Goal: Entertainment & Leisure: Consume media (video, audio)

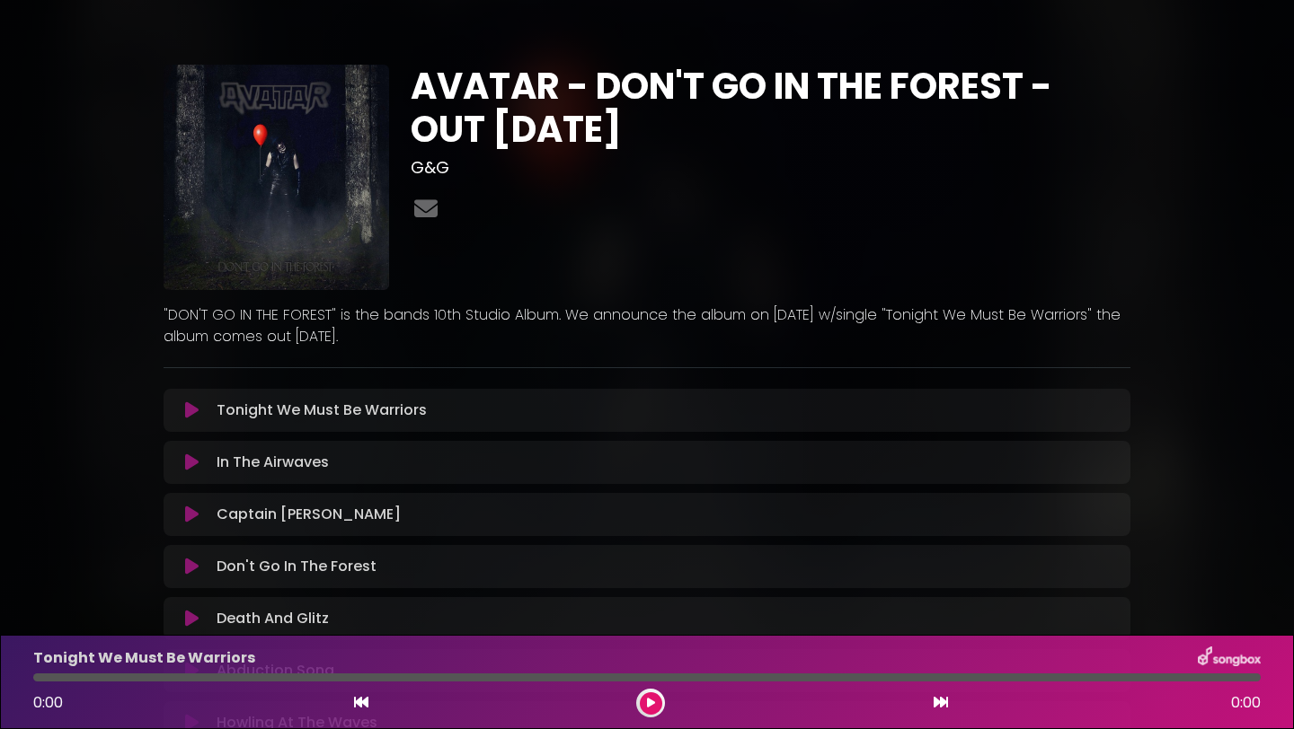
click at [651, 702] on icon at bounding box center [651, 703] width 8 height 11
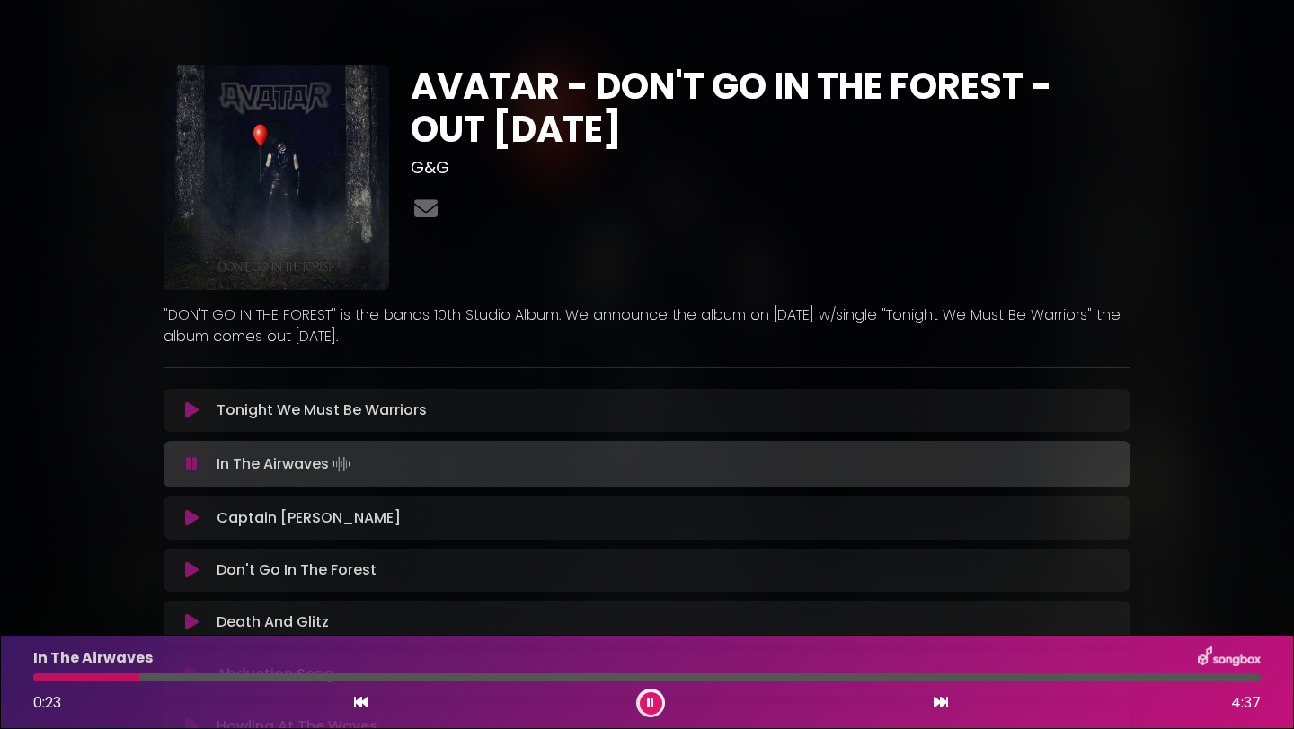
click at [751, 676] on div at bounding box center [646, 678] width 1227 height 8
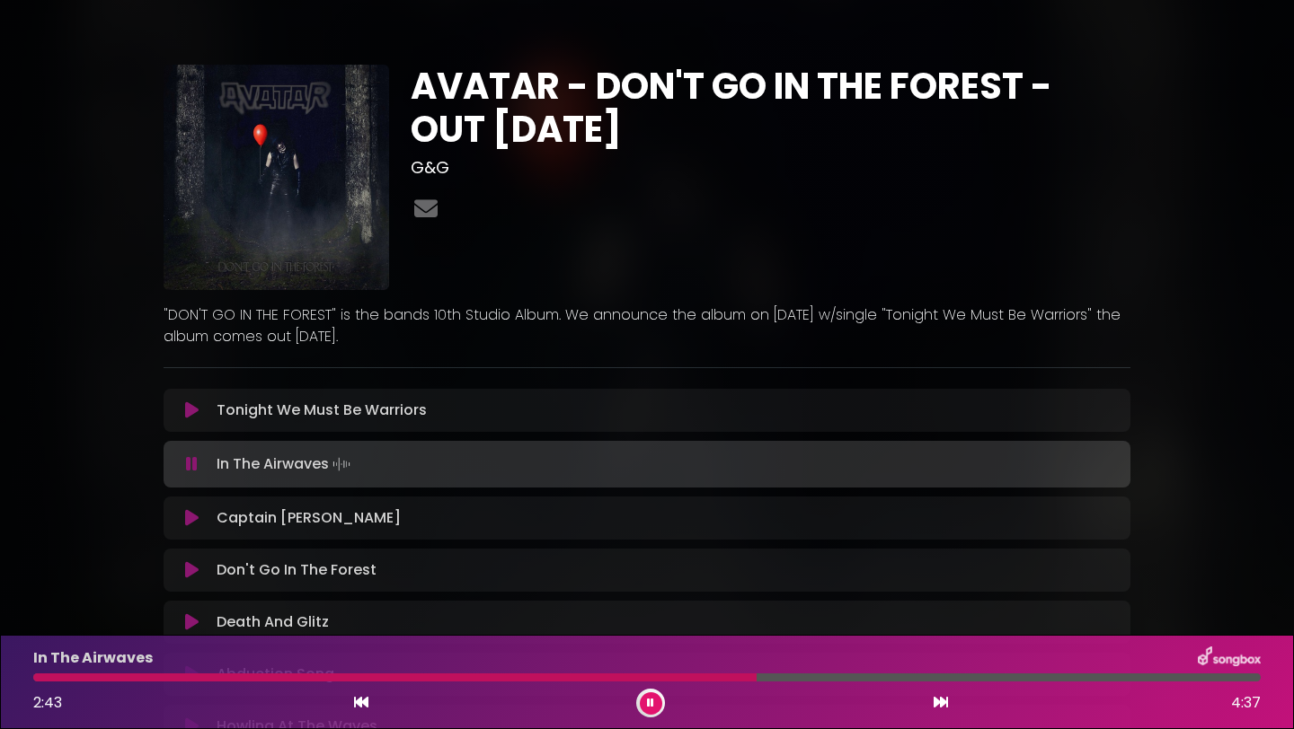
click at [1057, 671] on div "In The Airwaves 2:43 4:37" at bounding box center [646, 682] width 1249 height 71
click at [1069, 678] on div at bounding box center [646, 678] width 1227 height 8
click at [940, 705] on icon at bounding box center [940, 702] width 14 height 14
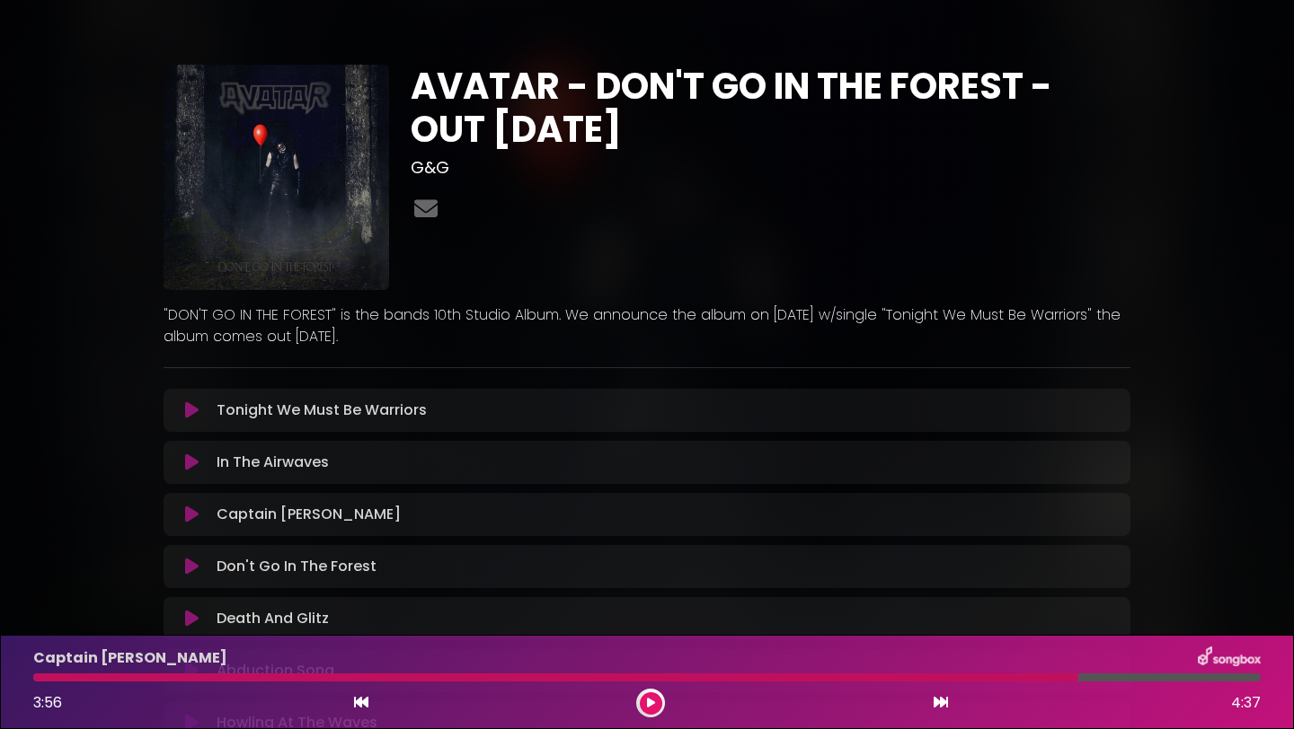
click at [91, 680] on div at bounding box center [555, 678] width 1045 height 8
click at [652, 704] on icon at bounding box center [651, 703] width 8 height 11
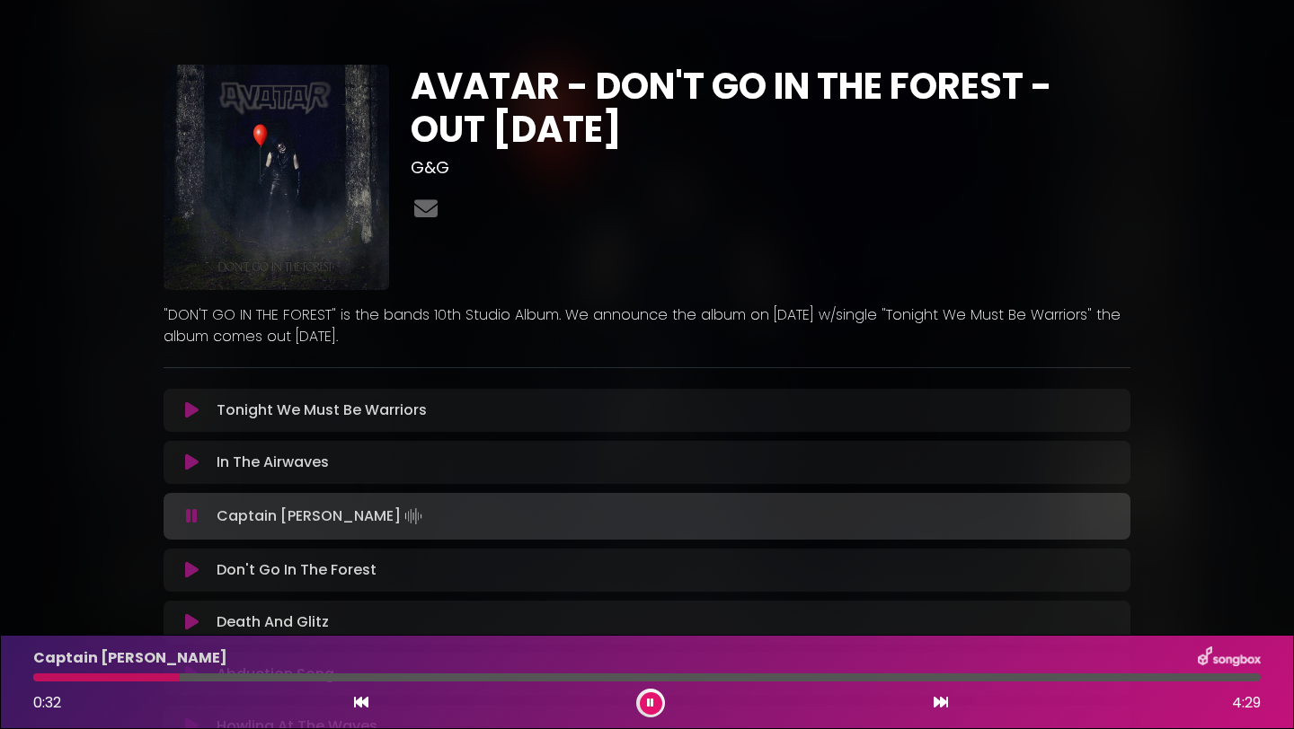
click at [180, 675] on div at bounding box center [646, 678] width 1227 height 8
click at [190, 570] on icon at bounding box center [191, 570] width 13 height 18
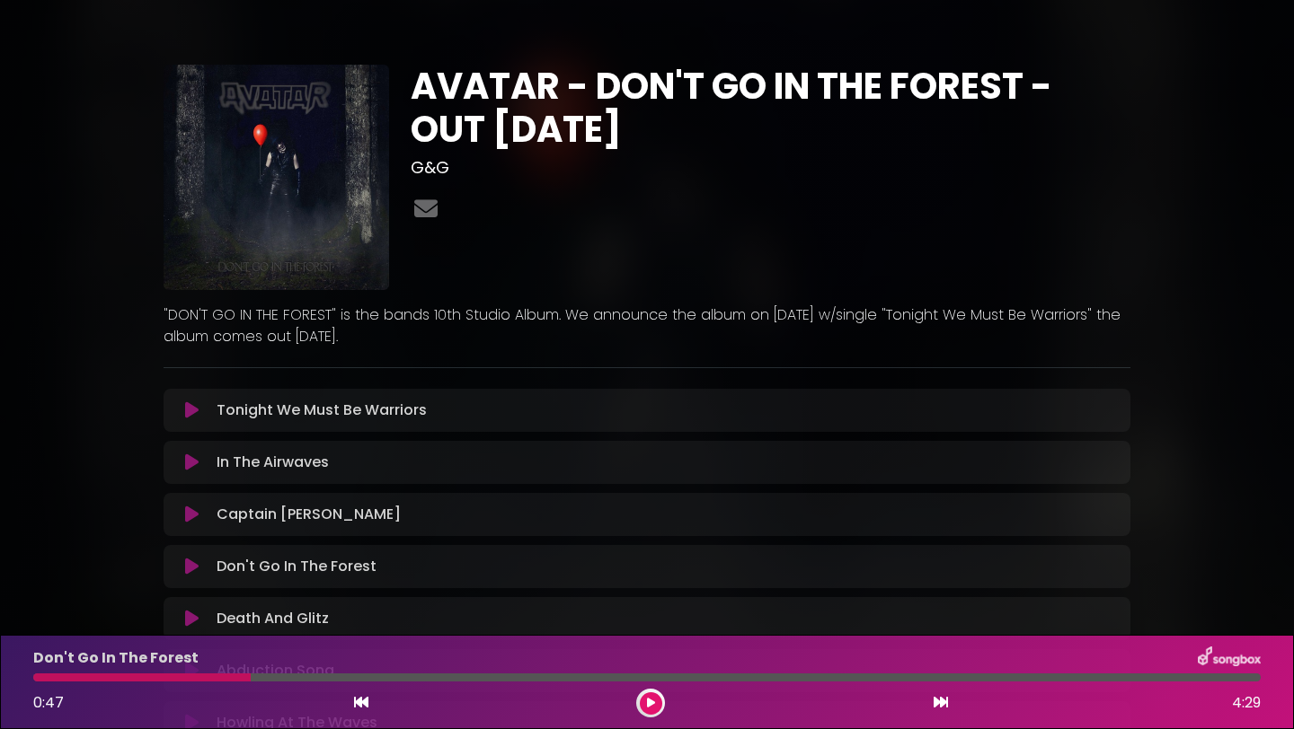
click at [651, 704] on icon at bounding box center [651, 703] width 8 height 11
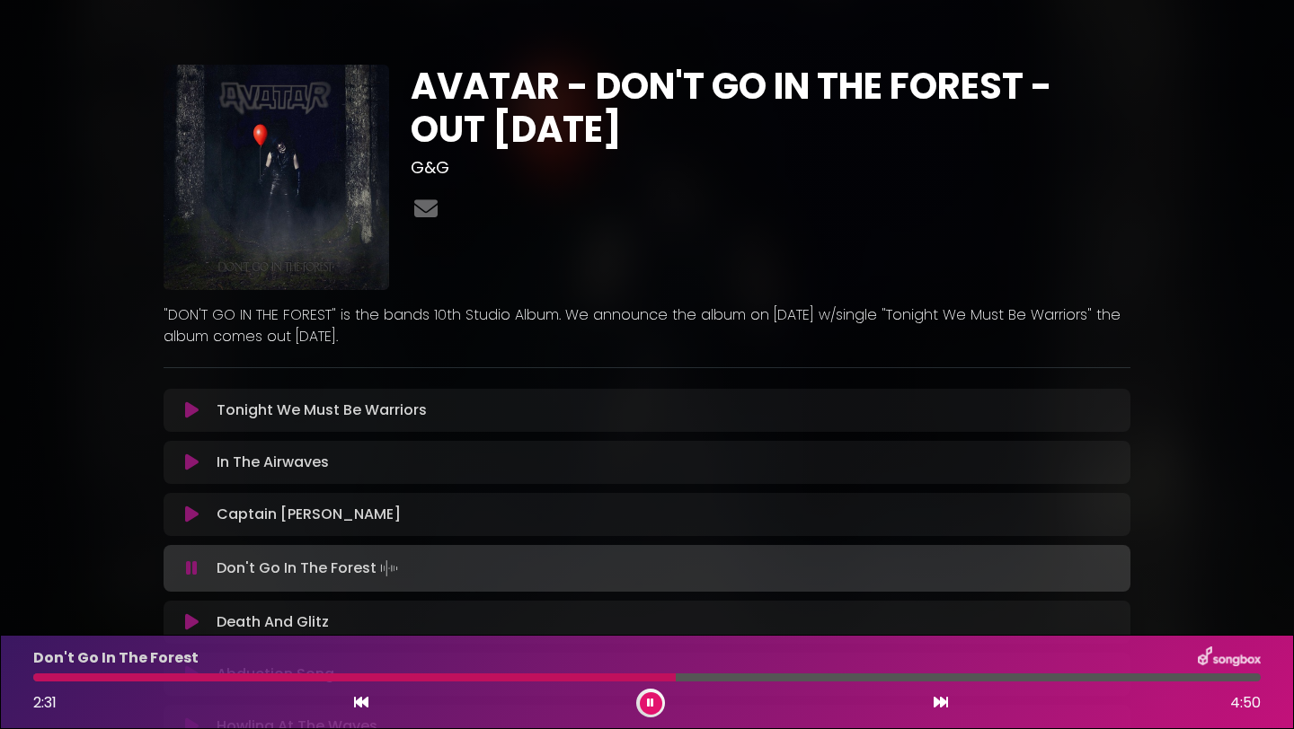
click at [942, 703] on icon at bounding box center [940, 702] width 14 height 14
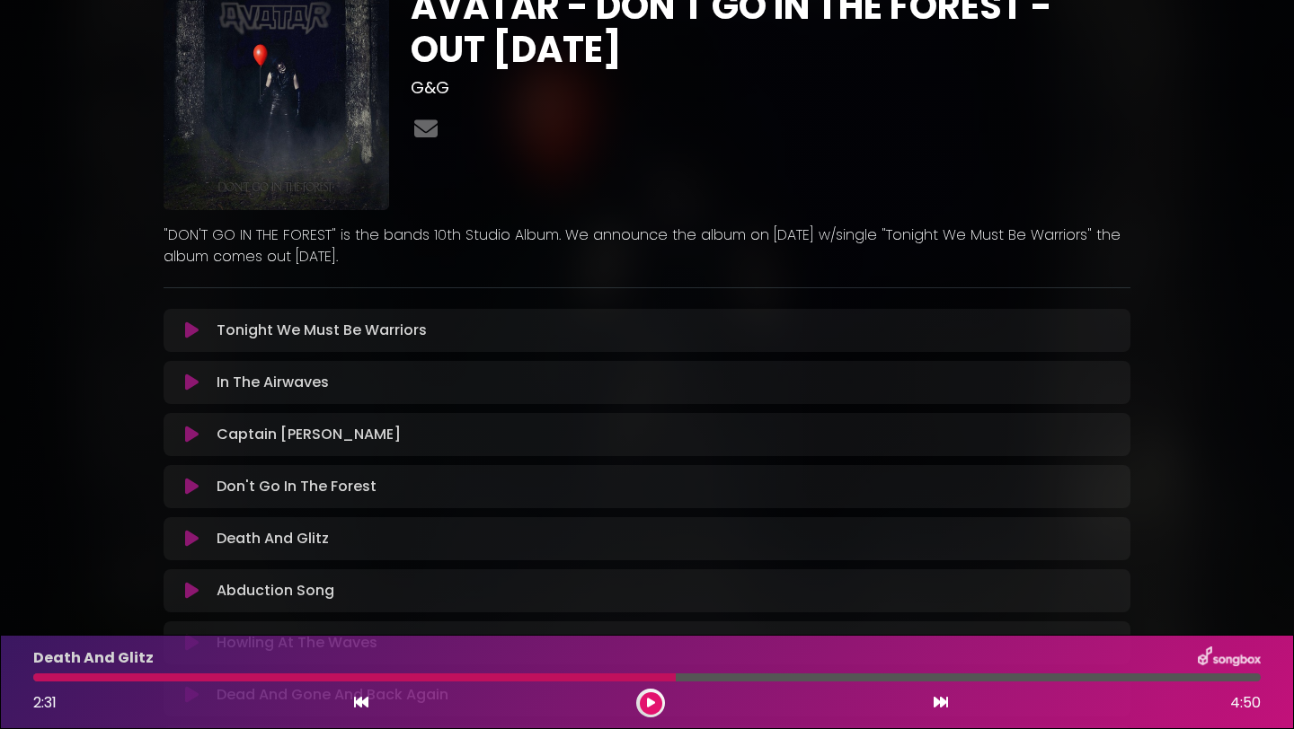
scroll to position [86, 0]
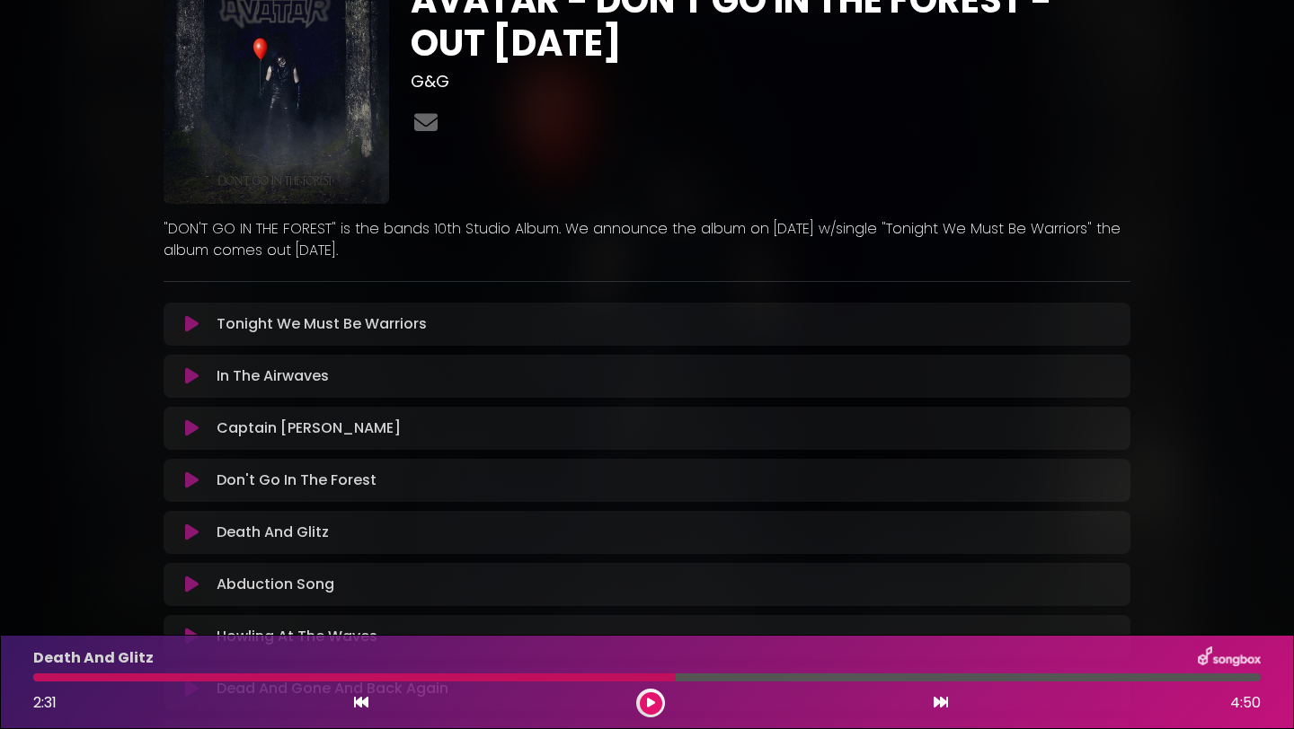
click at [652, 702] on icon at bounding box center [651, 703] width 8 height 11
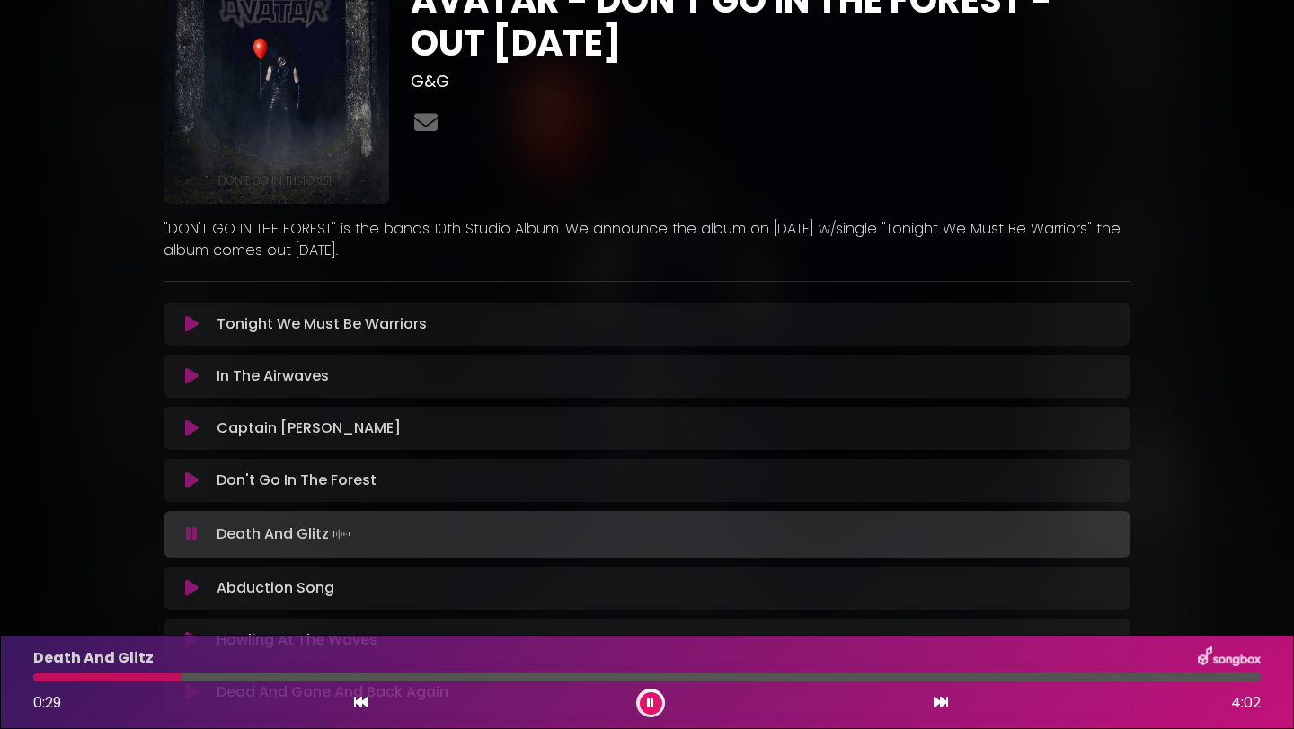
click at [317, 676] on div at bounding box center [646, 678] width 1227 height 8
click at [190, 587] on icon at bounding box center [191, 588] width 13 height 18
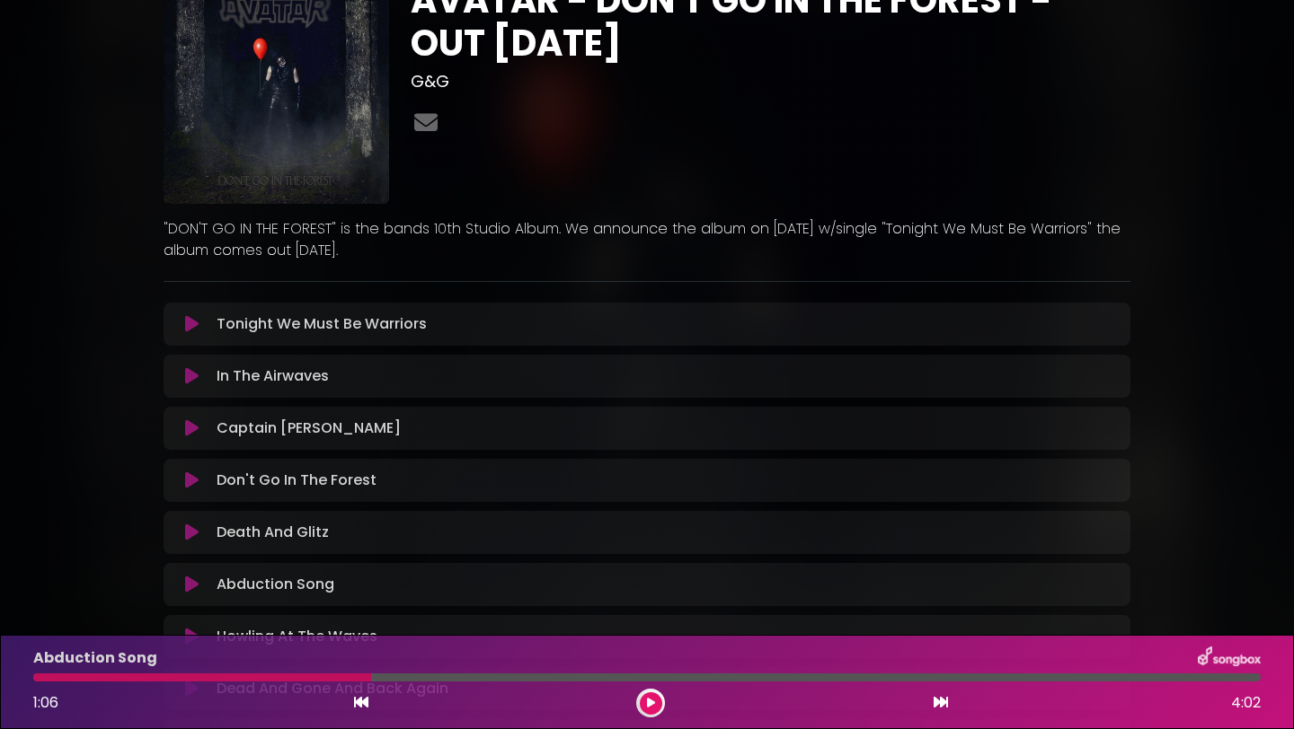
click at [650, 703] on icon at bounding box center [651, 703] width 8 height 11
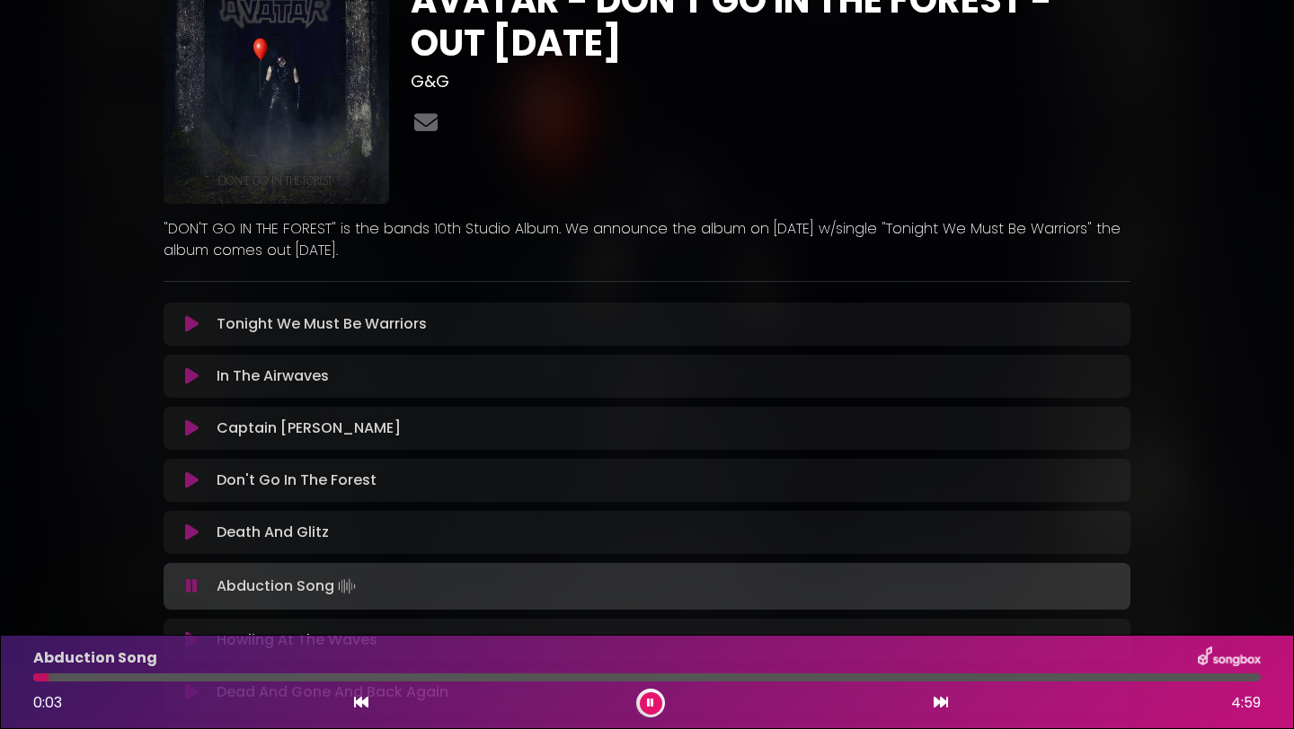
click at [367, 678] on div at bounding box center [646, 678] width 1227 height 8
click at [938, 706] on icon at bounding box center [940, 702] width 14 height 14
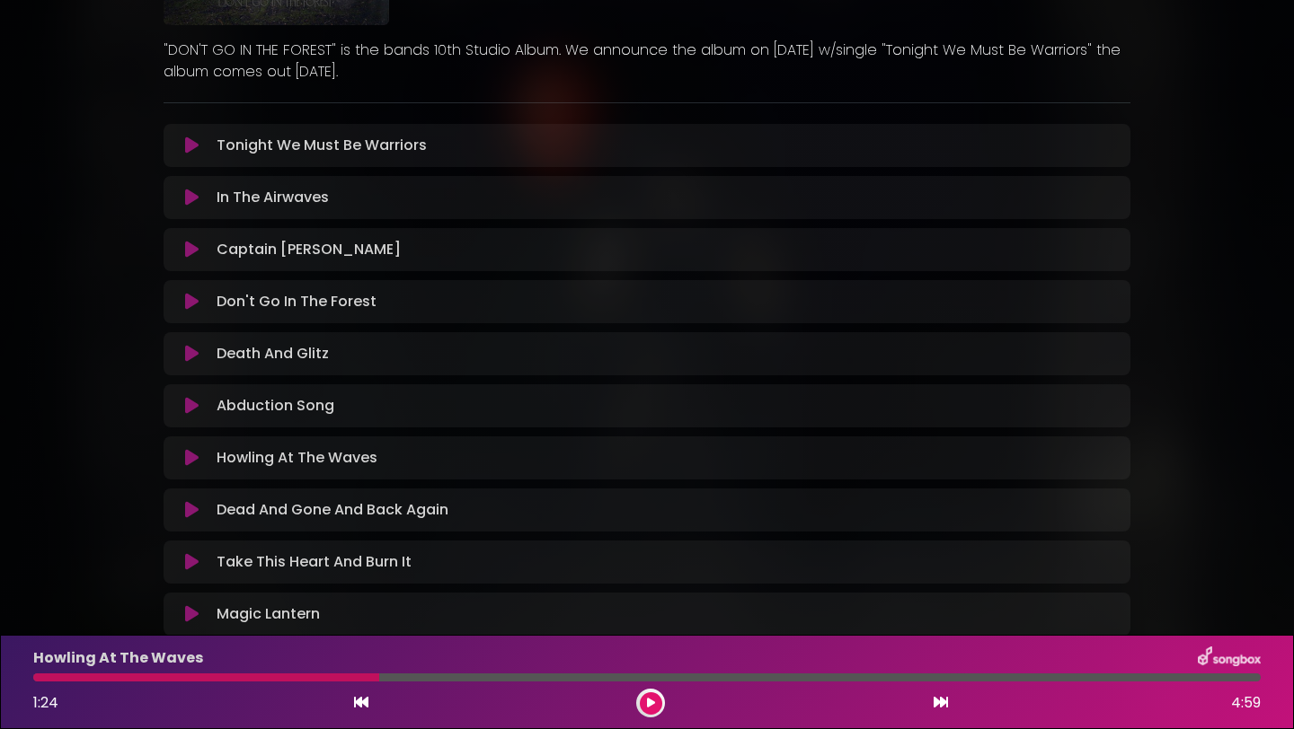
scroll to position [270, 0]
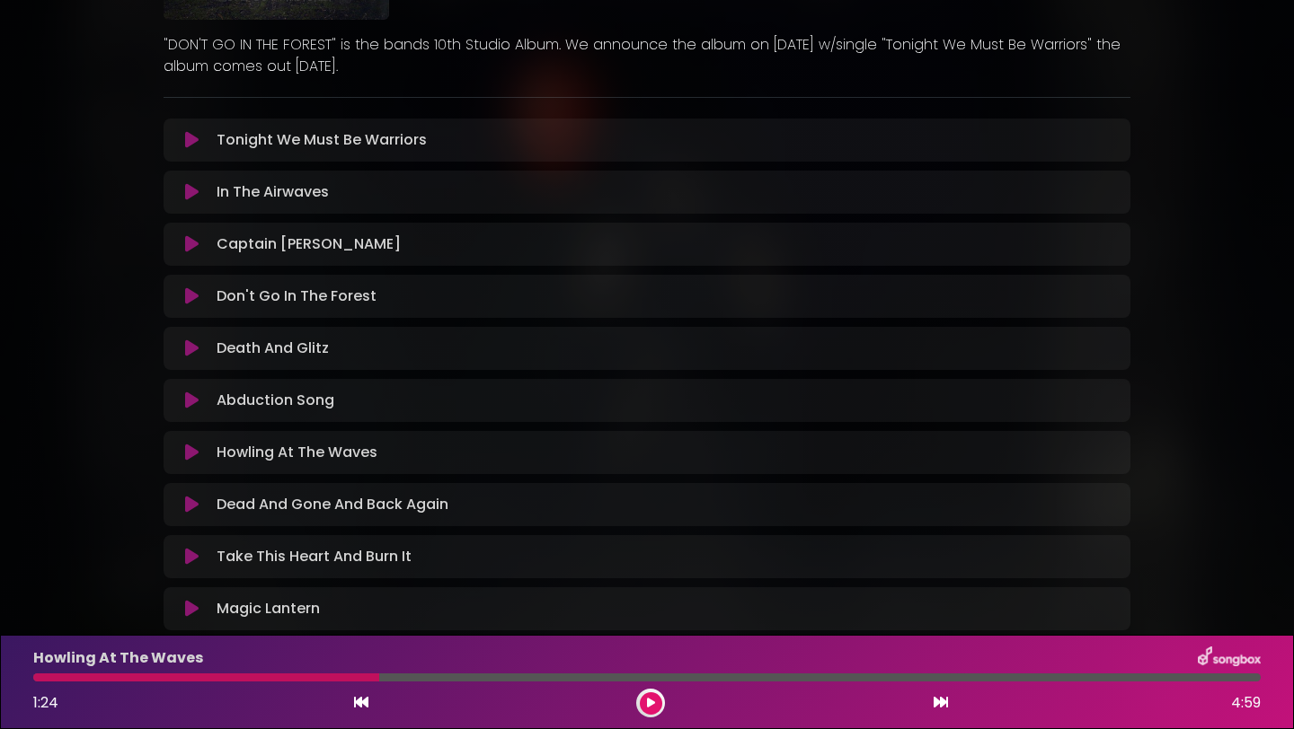
click at [652, 709] on button at bounding box center [651, 704] width 22 height 22
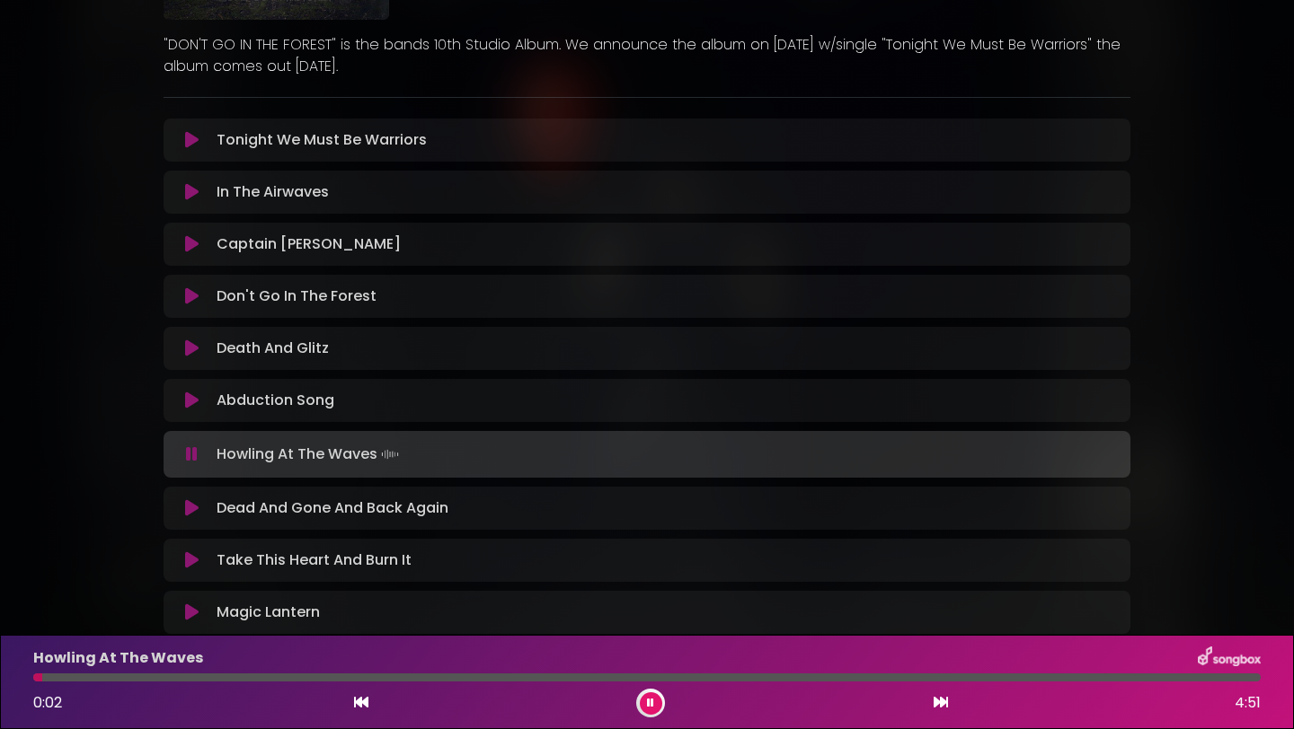
click at [215, 677] on div at bounding box center [646, 678] width 1227 height 8
click at [481, 679] on div at bounding box center [646, 678] width 1227 height 8
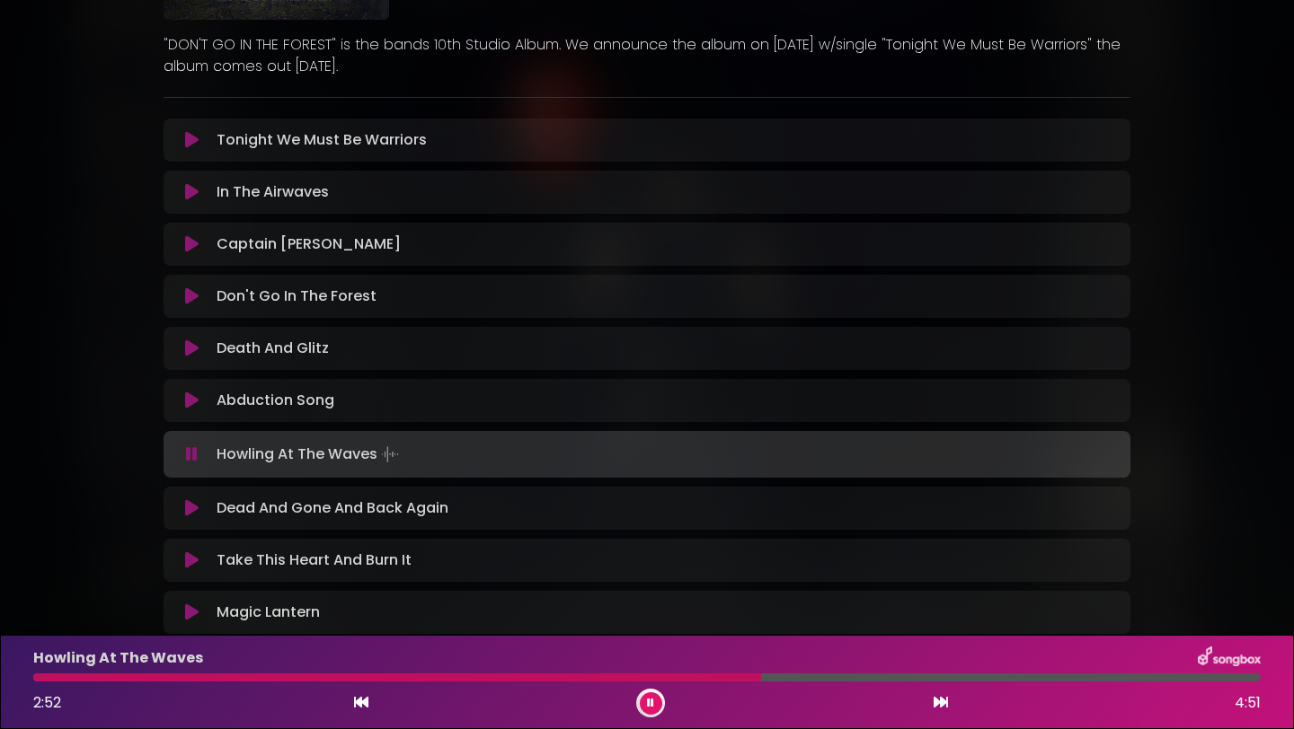
click at [188, 509] on icon at bounding box center [191, 509] width 13 height 18
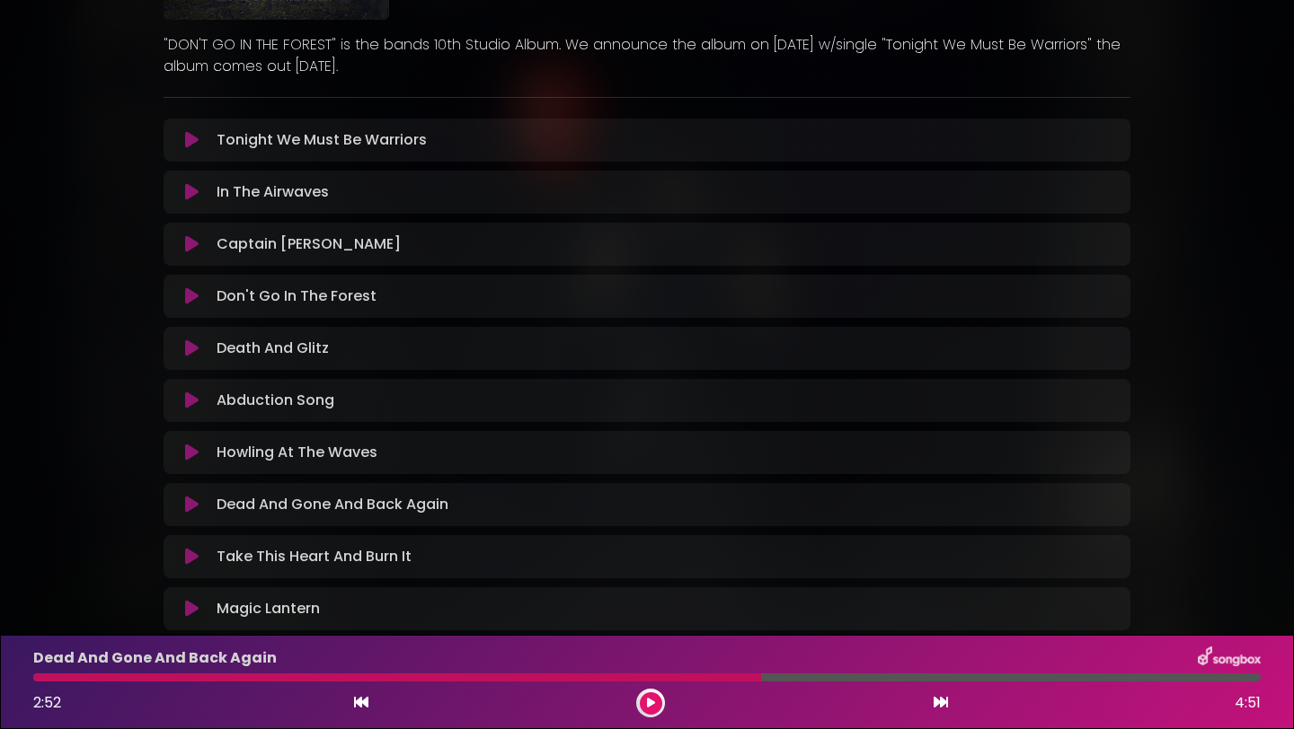
click at [259, 679] on div at bounding box center [397, 678] width 728 height 8
click at [652, 704] on icon at bounding box center [651, 703] width 8 height 11
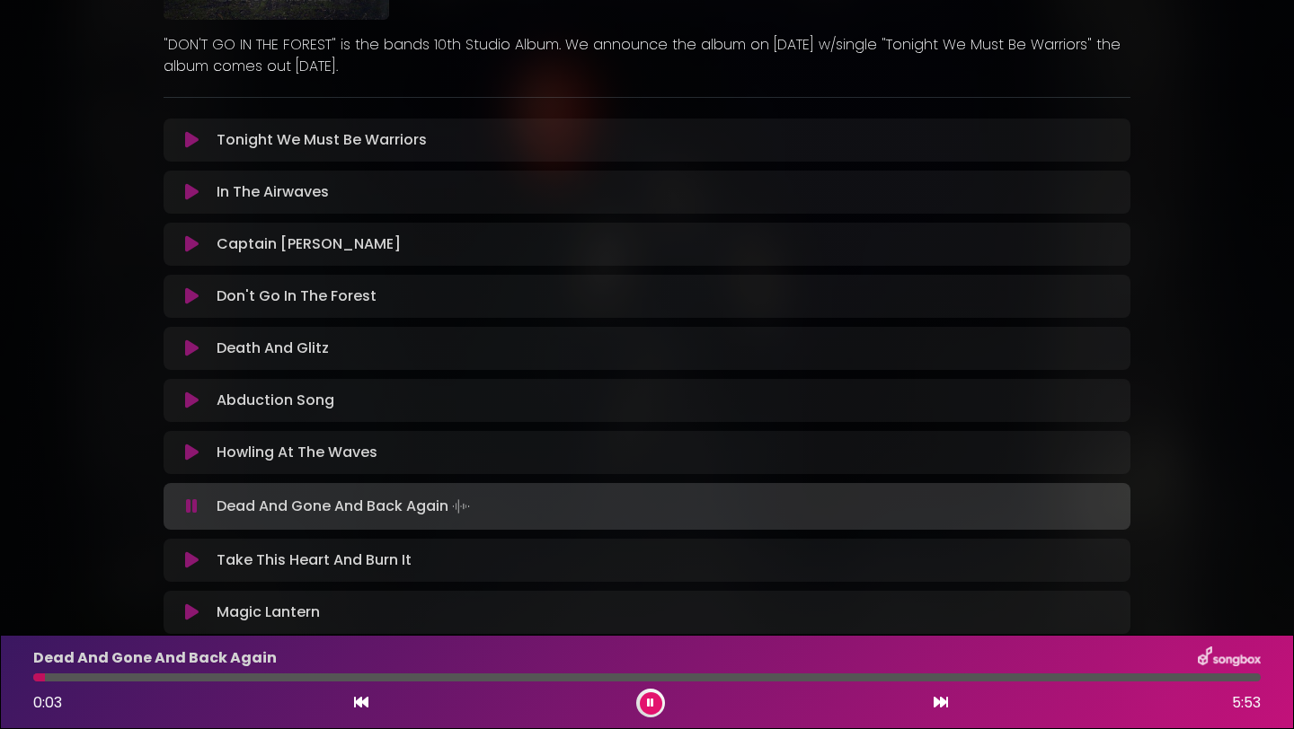
click at [148, 678] on div at bounding box center [646, 678] width 1227 height 8
click at [642, 683] on div "Dead And Gone And Back Again 1:46 5:53" at bounding box center [646, 682] width 1249 height 71
click at [885, 678] on div at bounding box center [646, 678] width 1227 height 8
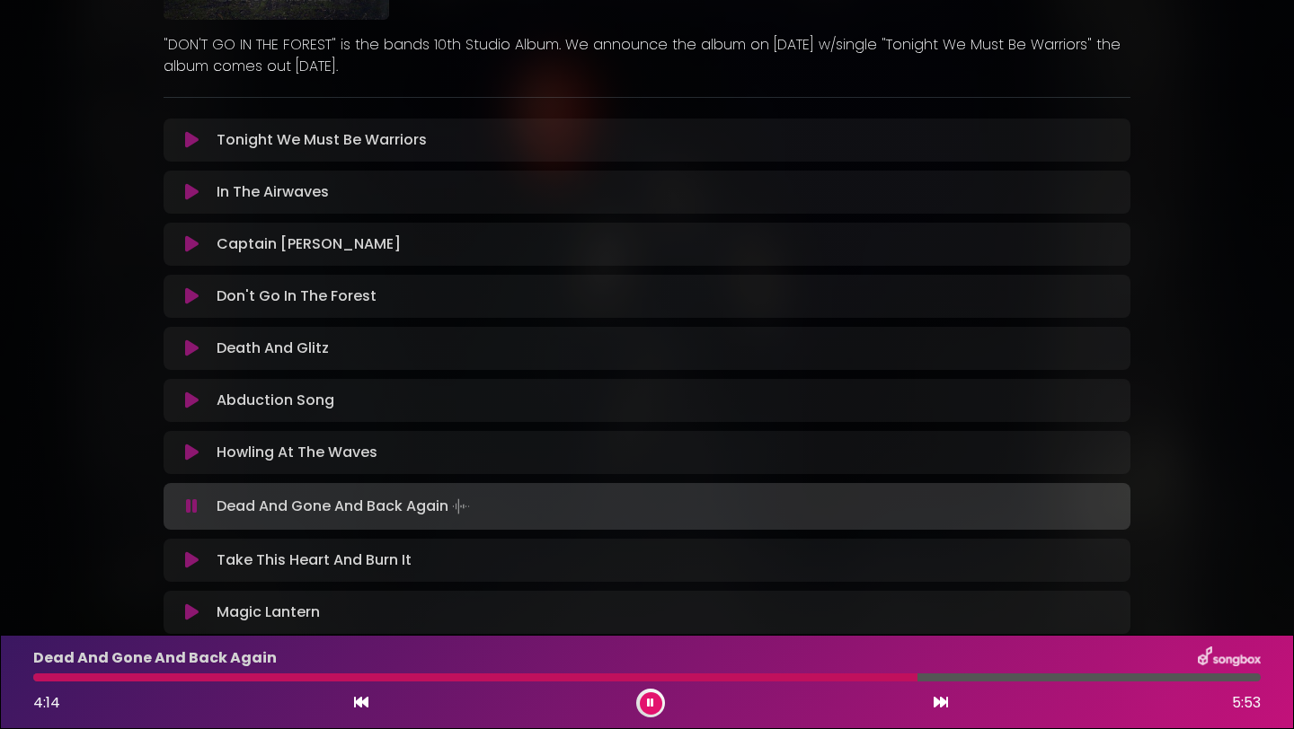
click at [942, 703] on icon at bounding box center [940, 702] width 14 height 14
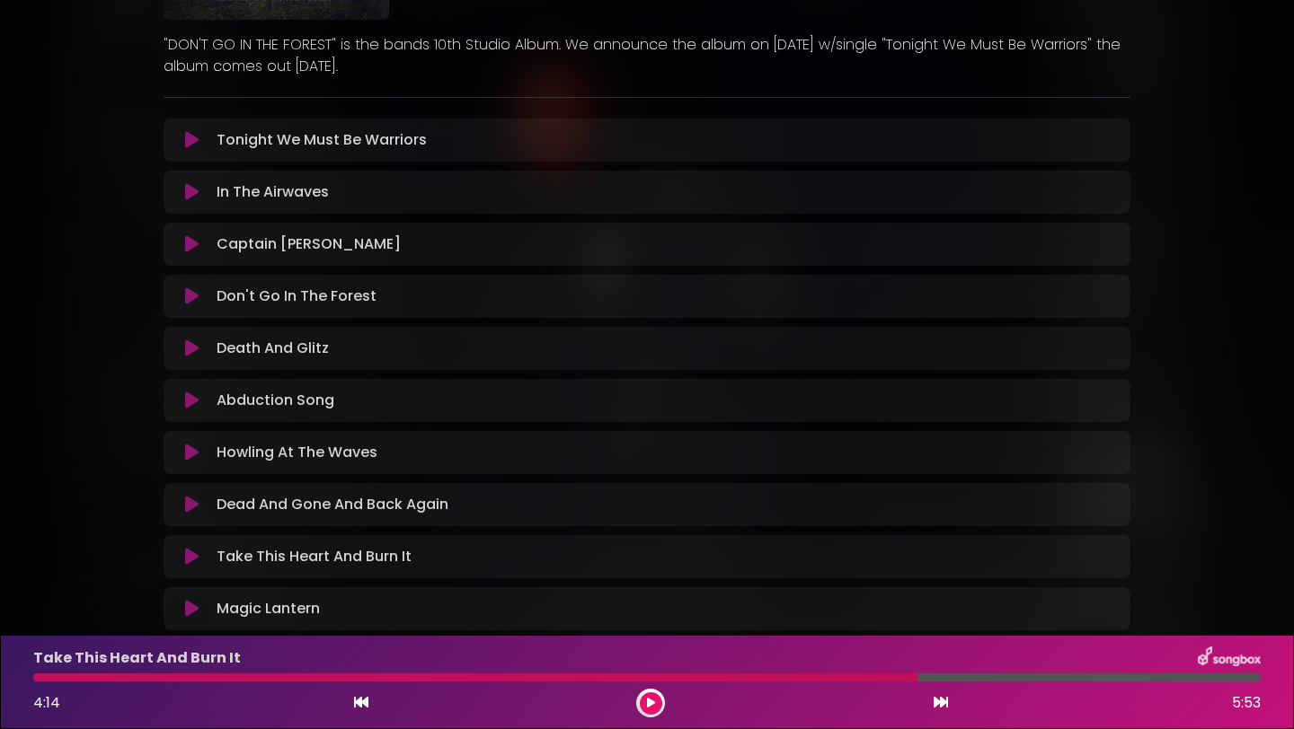
click at [193, 558] on icon at bounding box center [191, 557] width 13 height 18
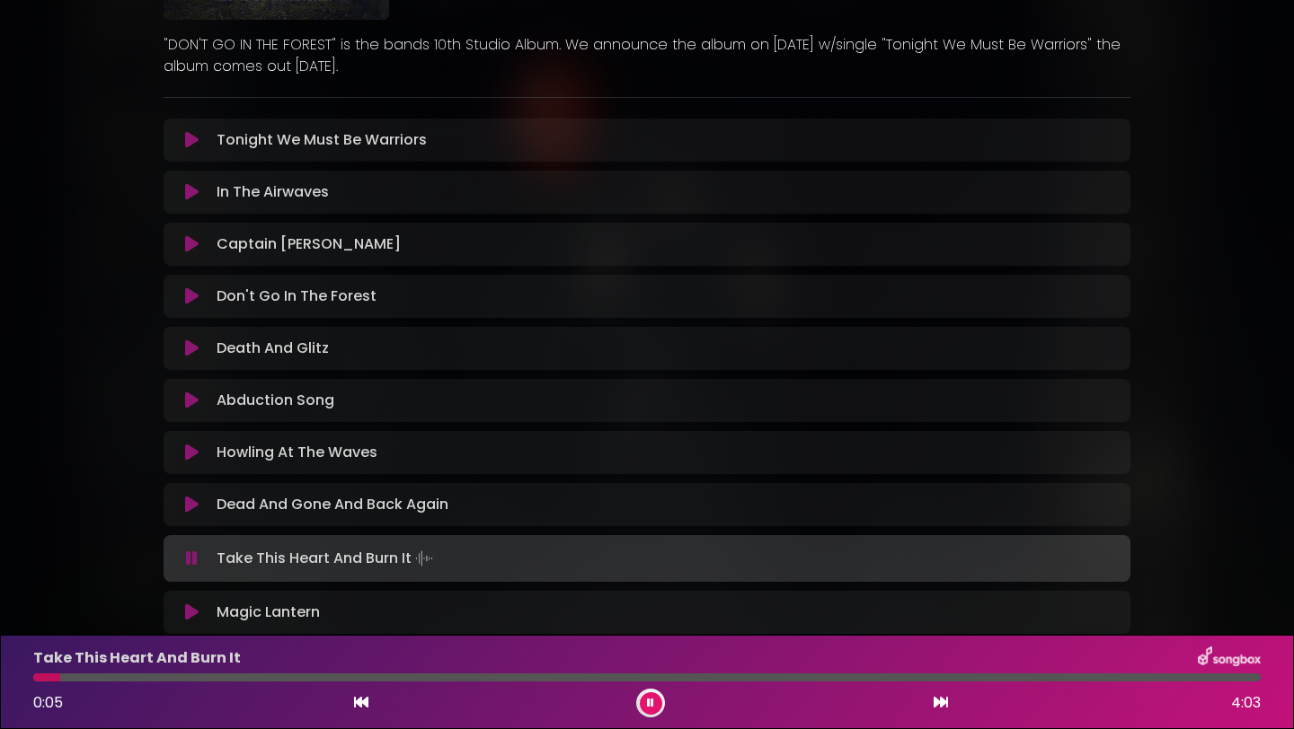
click at [340, 680] on div at bounding box center [646, 678] width 1227 height 8
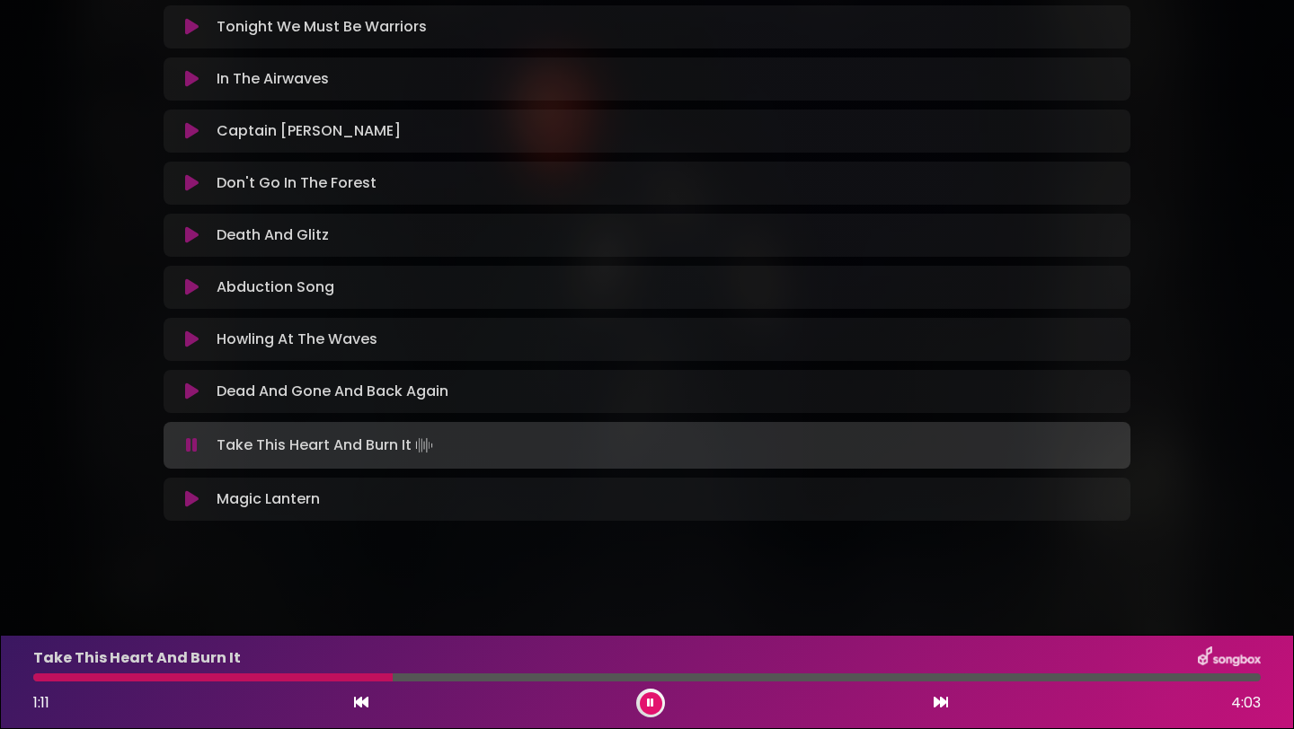
click at [188, 505] on icon at bounding box center [191, 500] width 13 height 18
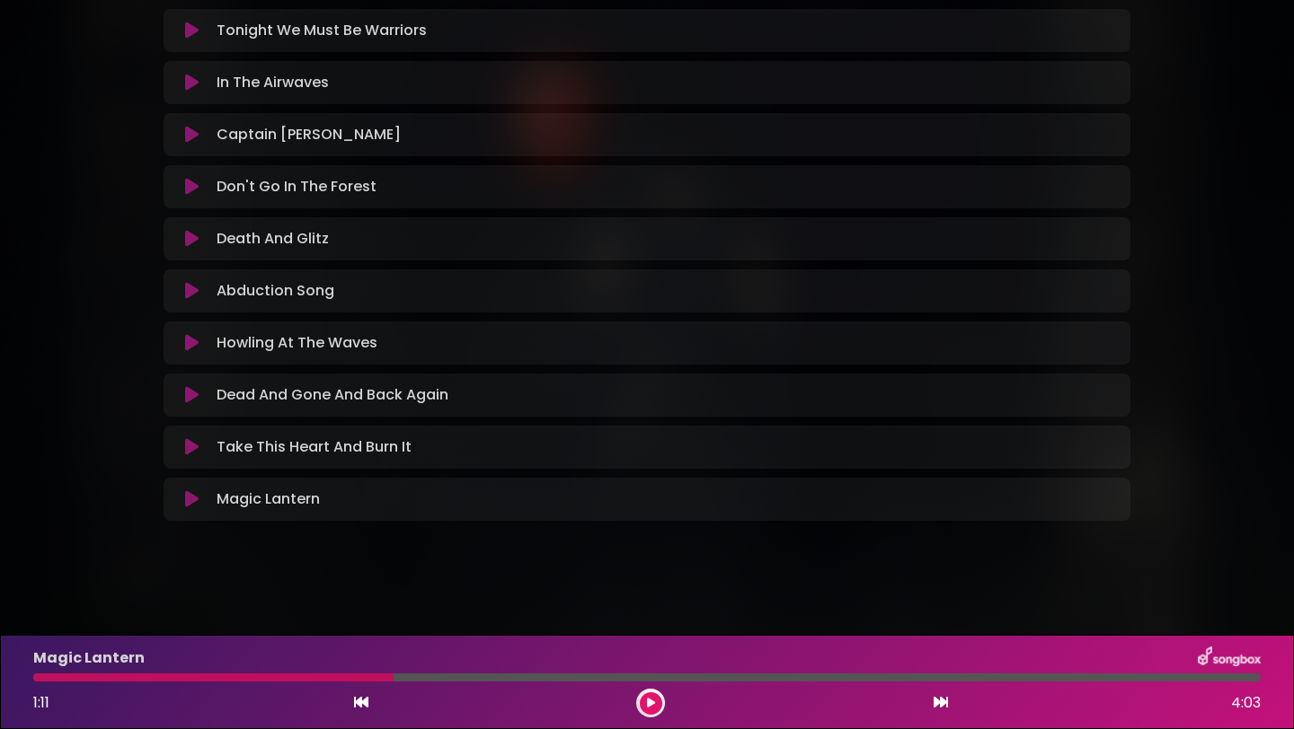
click at [188, 496] on icon at bounding box center [191, 500] width 13 height 18
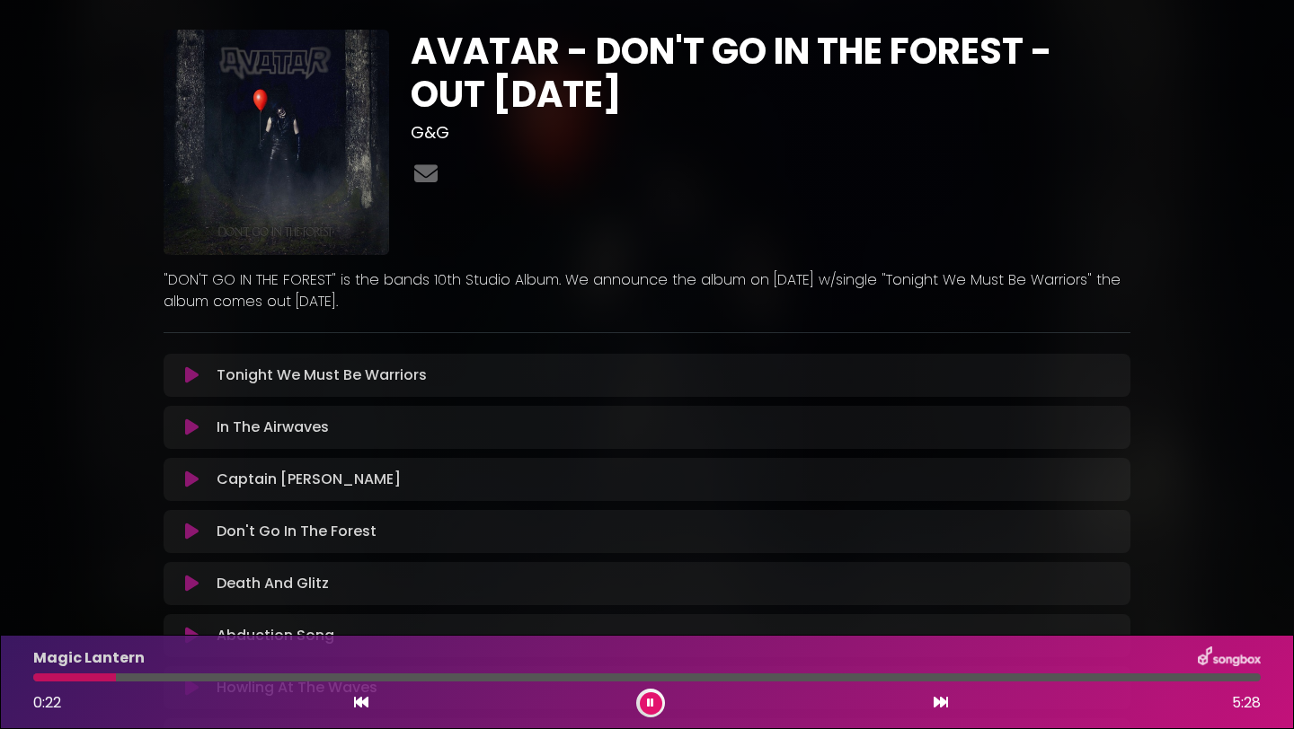
scroll to position [0, 0]
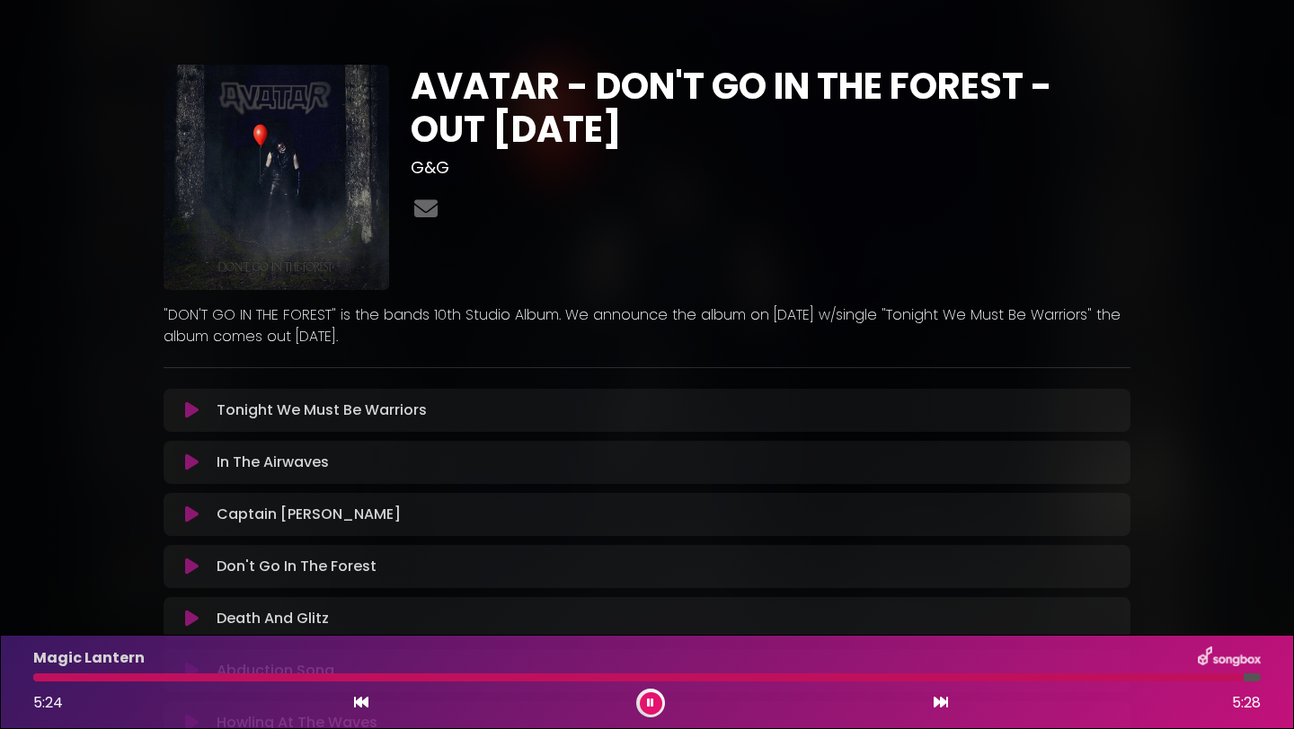
click at [59, 675] on div at bounding box center [638, 678] width 1210 height 8
click at [650, 699] on icon at bounding box center [650, 703] width 7 height 11
